Goal: Information Seeking & Learning: Understand process/instructions

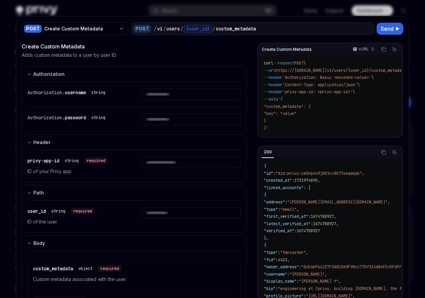
scroll to position [648, 0]
click at [309, 10] on div at bounding box center [212, 149] width 425 height 298
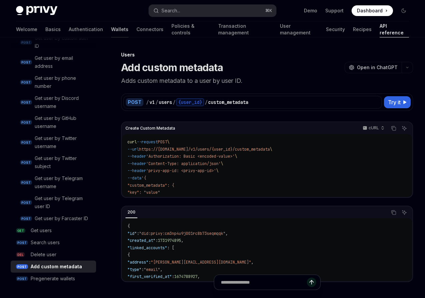
click at [111, 30] on link "Wallets" at bounding box center [119, 29] width 17 height 16
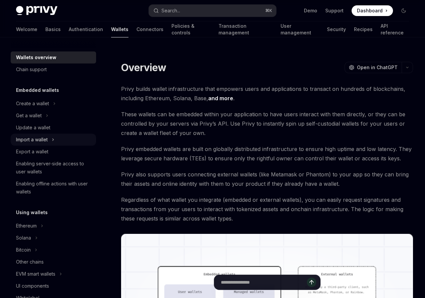
click at [33, 139] on div "Import a wallet" at bounding box center [32, 140] width 32 height 8
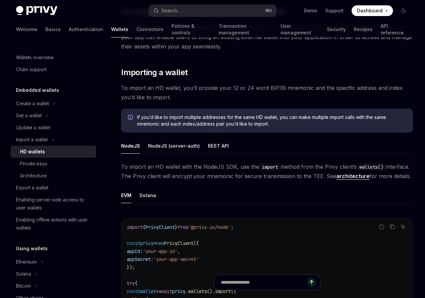
scroll to position [129, 0]
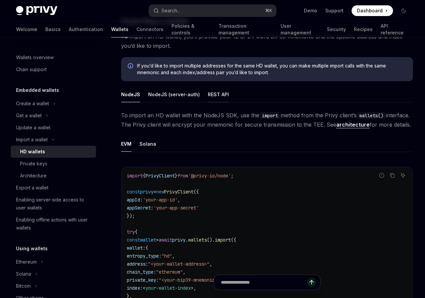
click at [218, 93] on div "REST API" at bounding box center [218, 94] width 21 height 16
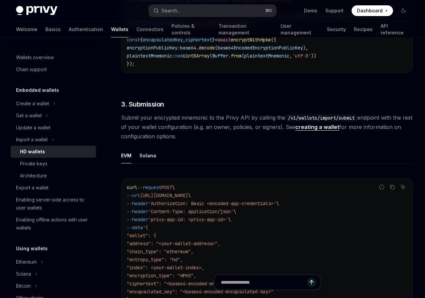
scroll to position [956, 0]
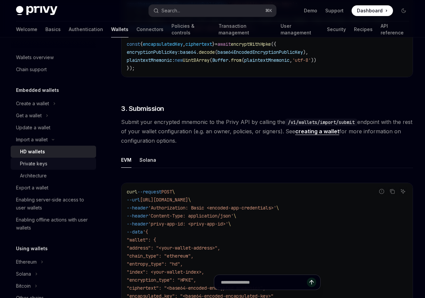
click at [40, 165] on div "Private keys" at bounding box center [33, 164] width 27 height 8
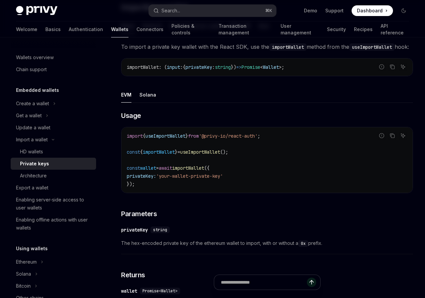
scroll to position [114, 0]
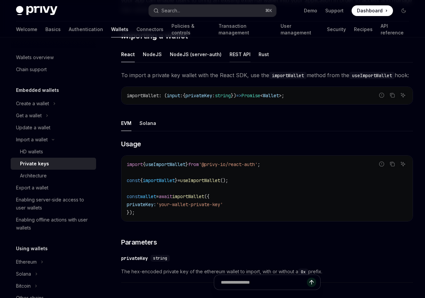
click at [238, 56] on div "REST API" at bounding box center [240, 54] width 21 height 16
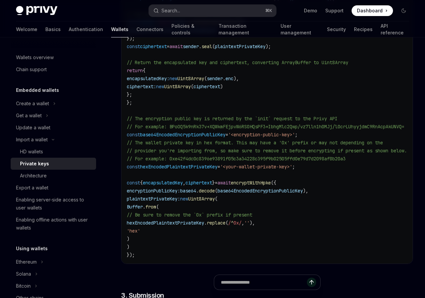
scroll to position [885, 0]
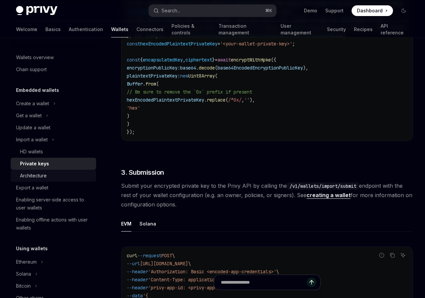
click at [41, 178] on div "Architecture" at bounding box center [33, 176] width 27 height 8
type textarea "*"
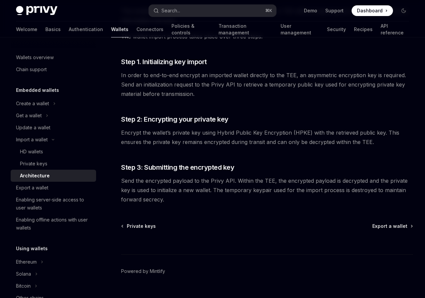
scroll to position [94, 0]
